Goal: Contribute content: Contribute content

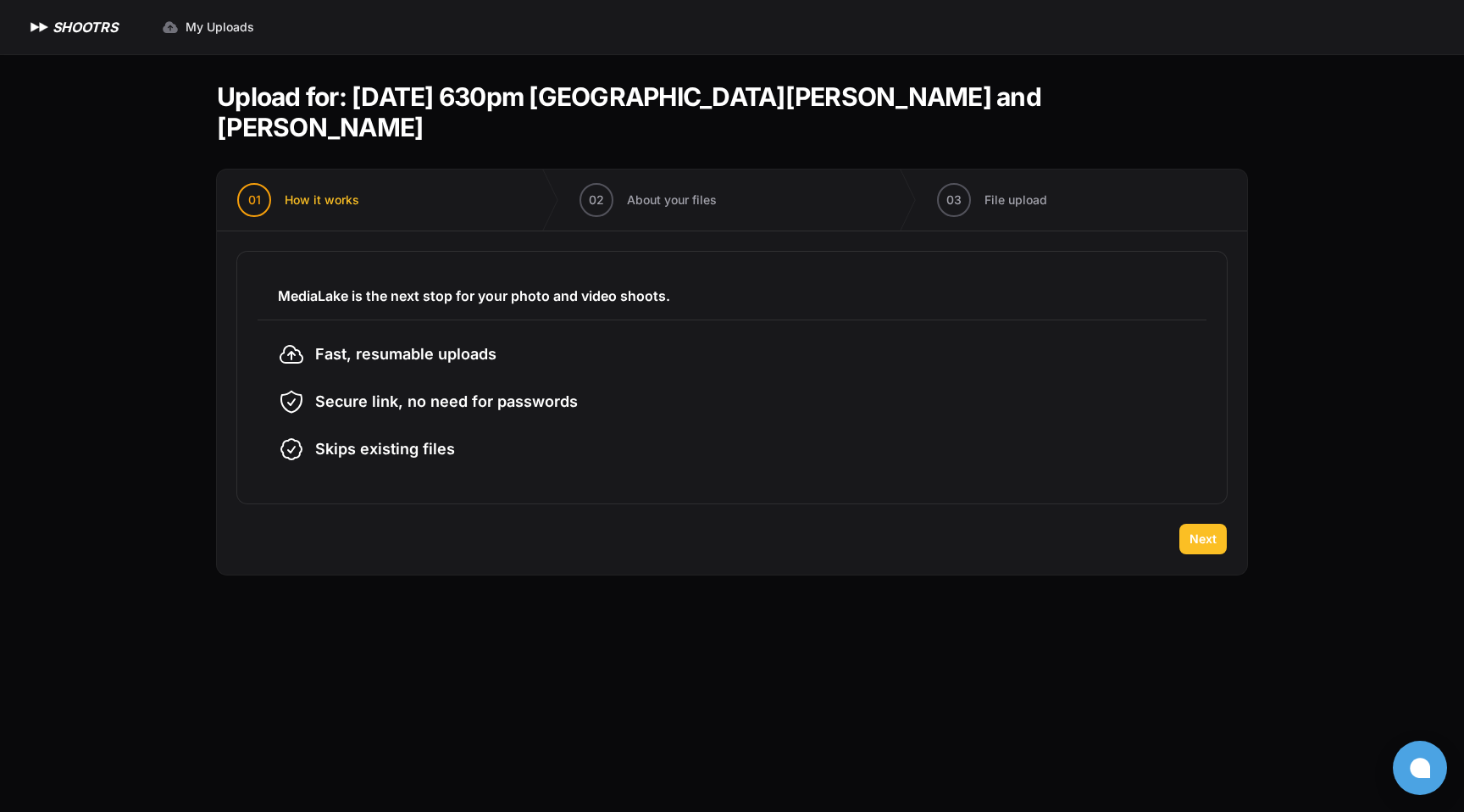
click at [1207, 530] on span "Next" at bounding box center [1203, 538] width 28 height 17
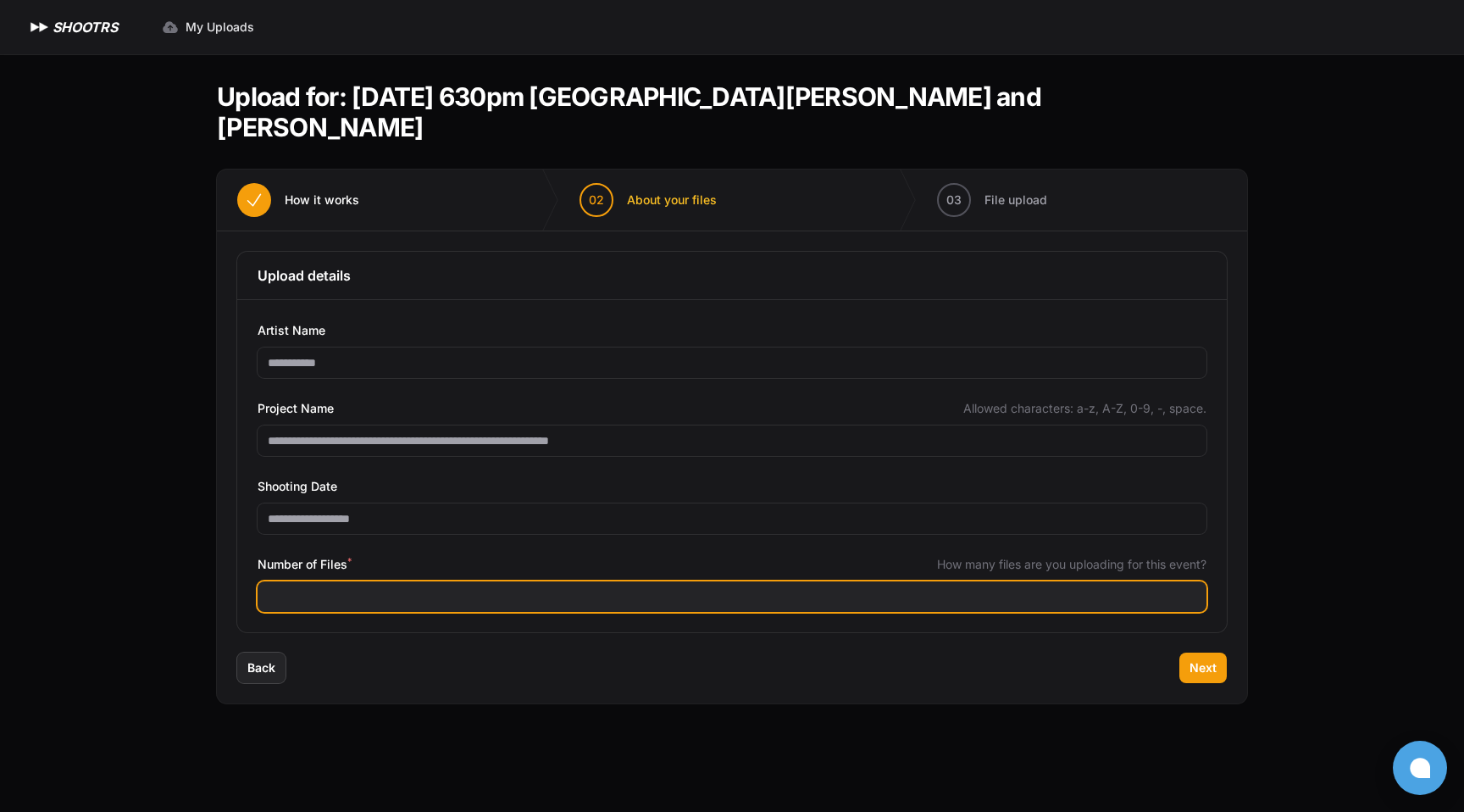
click at [444, 581] on input "Number of Files *" at bounding box center [732, 596] width 949 height 30
type input "**"
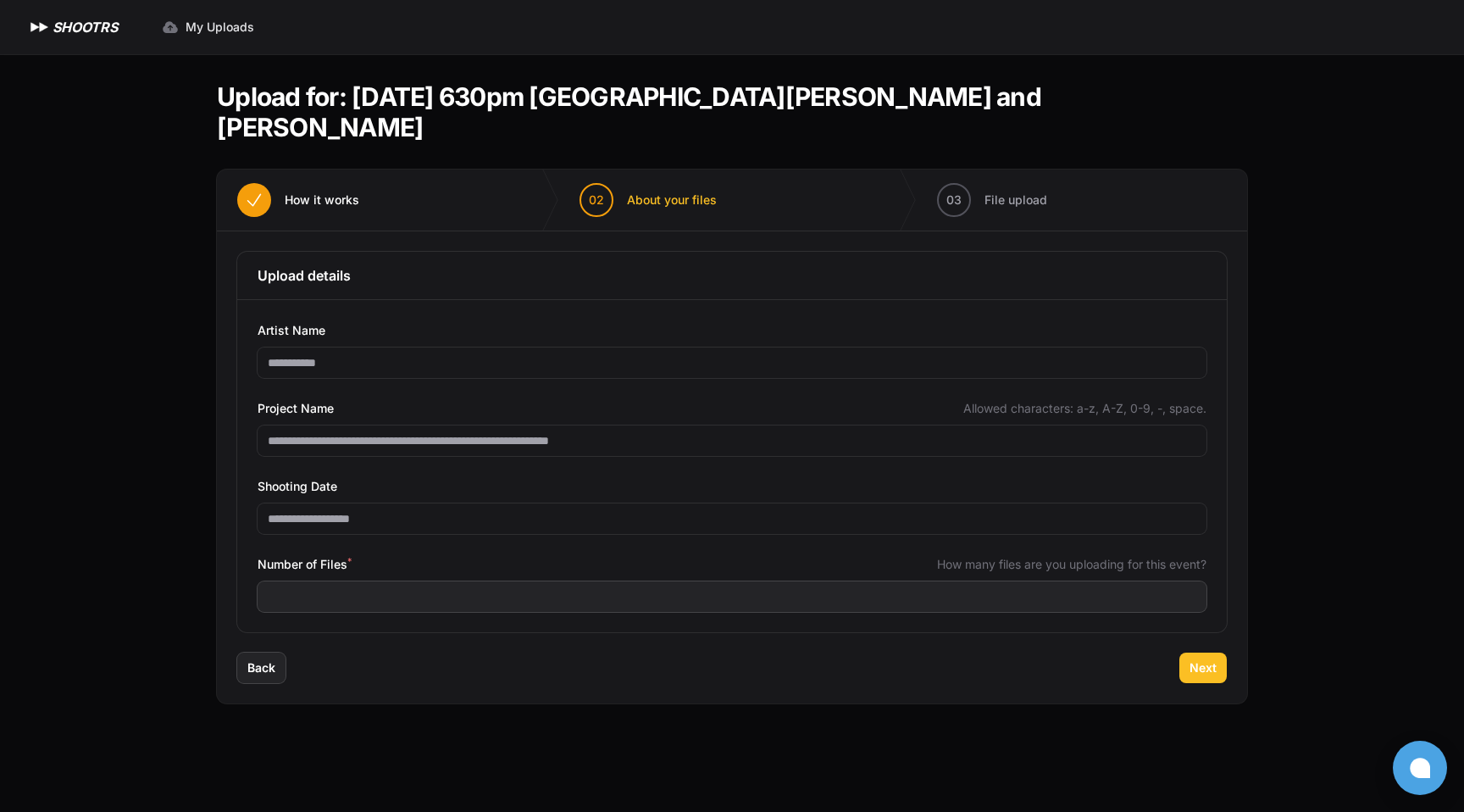
click at [1206, 659] on span "Next" at bounding box center [1203, 667] width 28 height 17
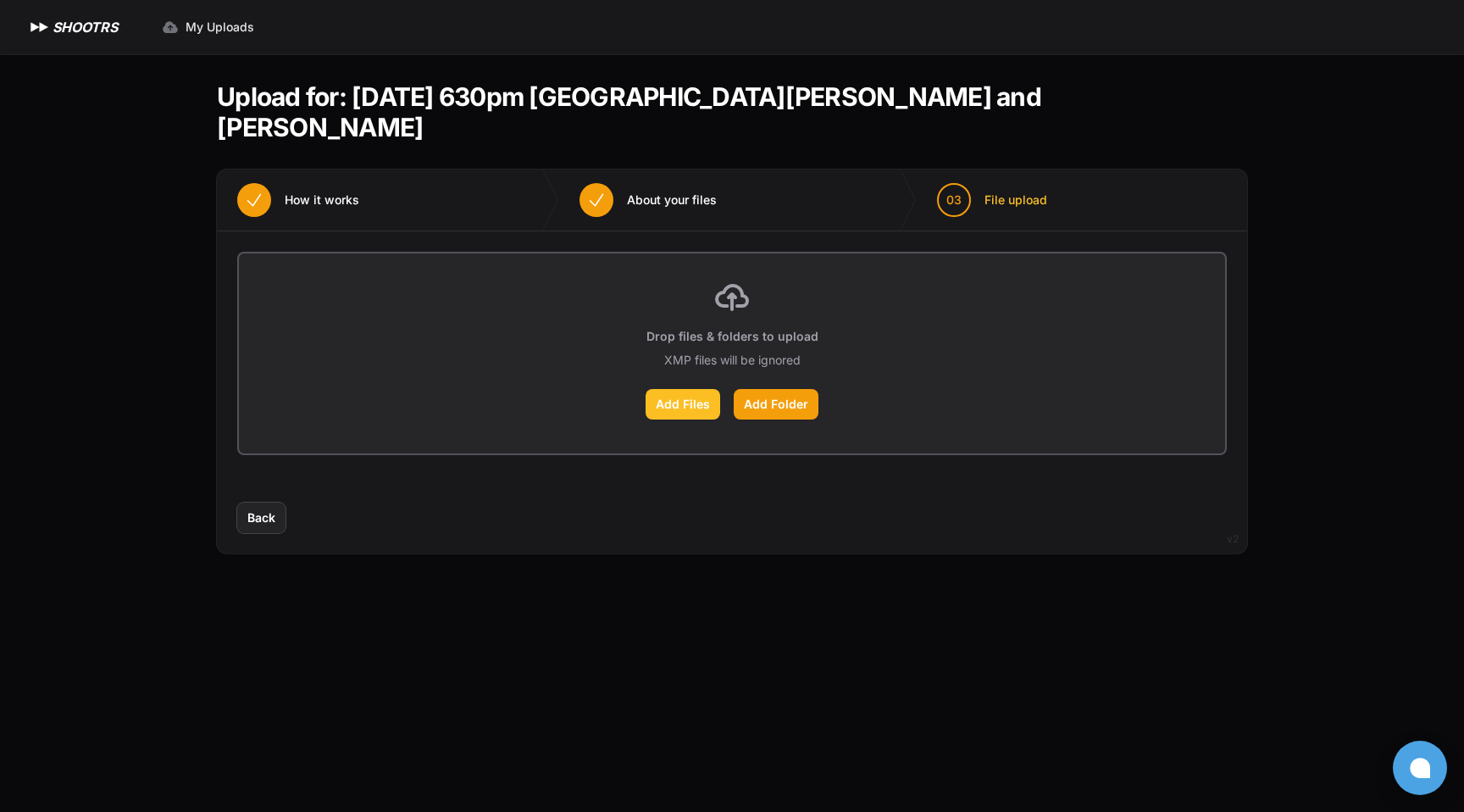
click at [685, 389] on label "Add Files" at bounding box center [683, 404] width 75 height 30
click at [0, 0] on input "Add Files" at bounding box center [0, 0] width 0 height 0
